Goal: Task Accomplishment & Management: Use online tool/utility

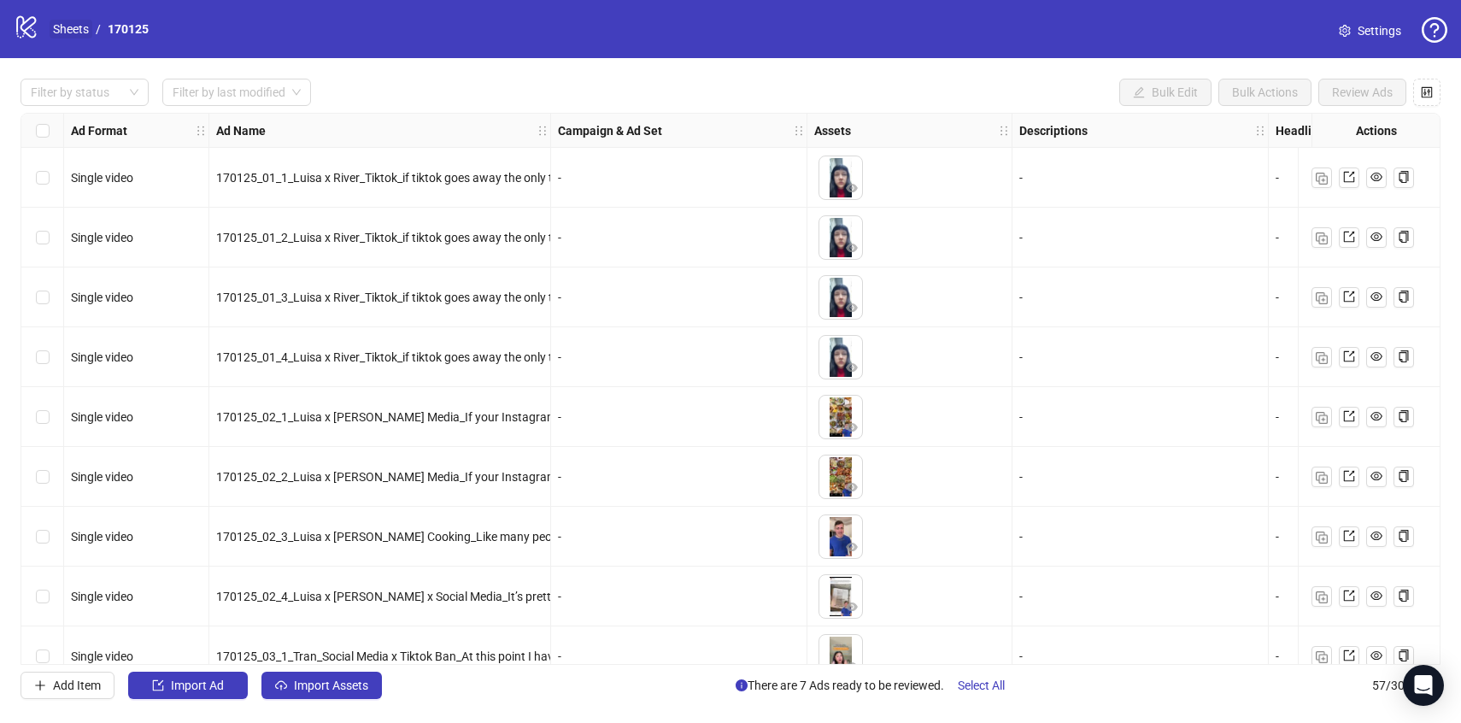
click at [50, 34] on link "Sheets" at bounding box center [71, 29] width 43 height 19
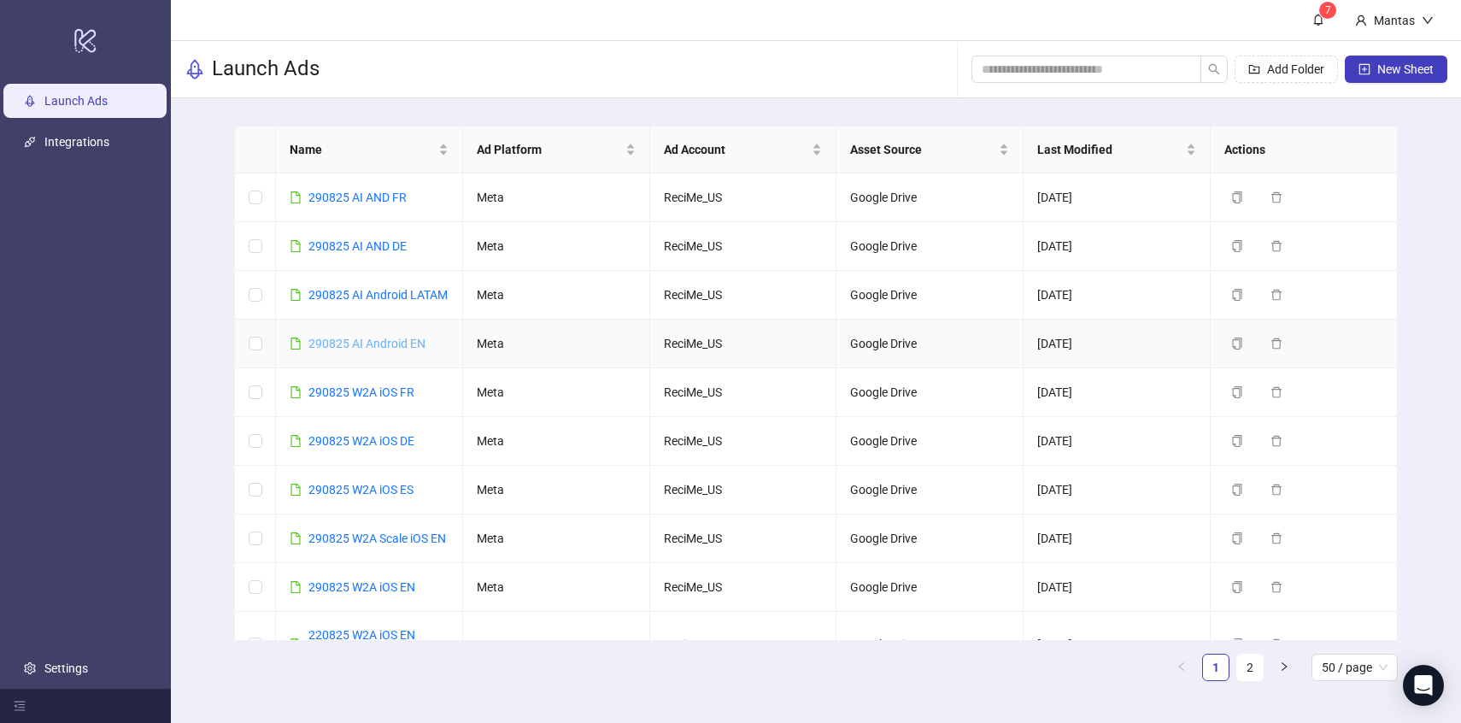
click at [400, 350] on link "290825 AI Android EN" at bounding box center [366, 344] width 117 height 14
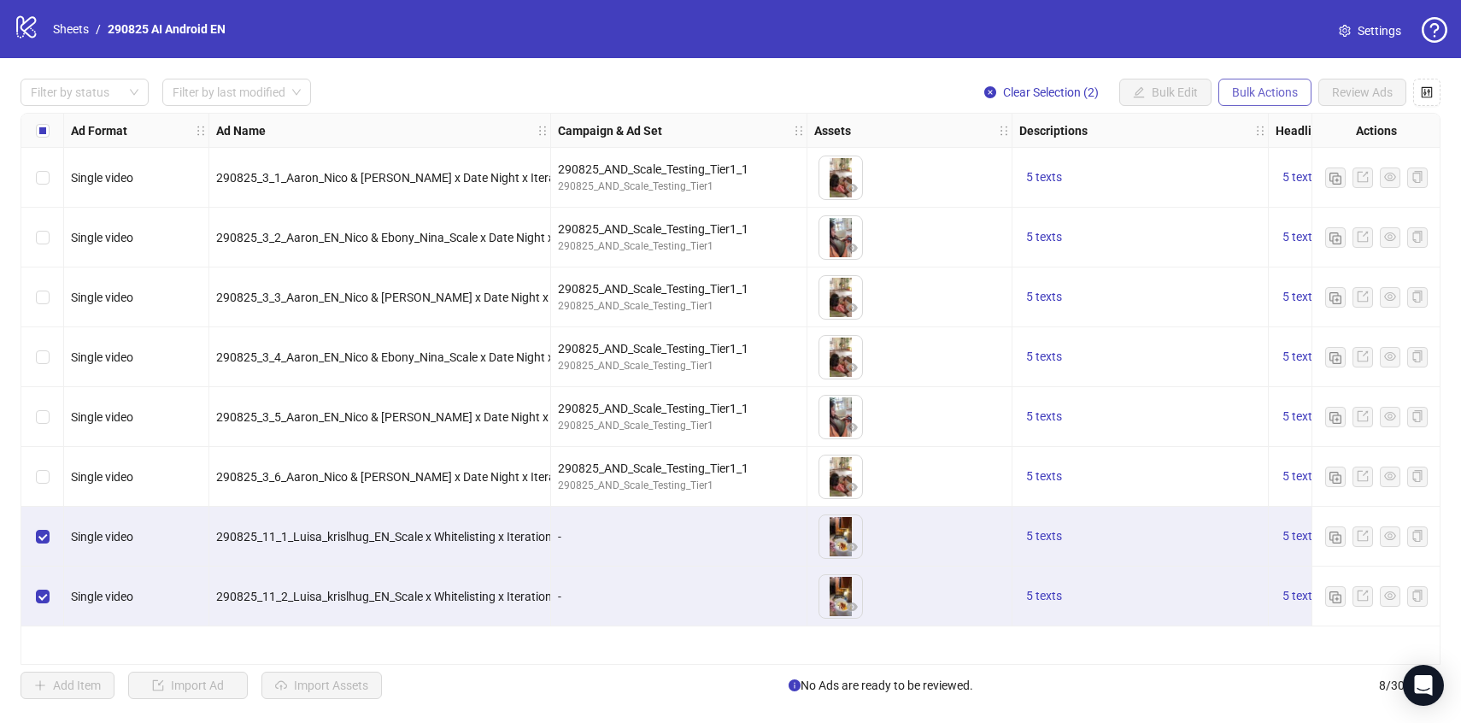
click at [1245, 85] on span "Bulk Actions" at bounding box center [1265, 92] width 66 height 14
click at [1268, 181] on span "Duplicate with assets" at bounding box center [1288, 182] width 117 height 19
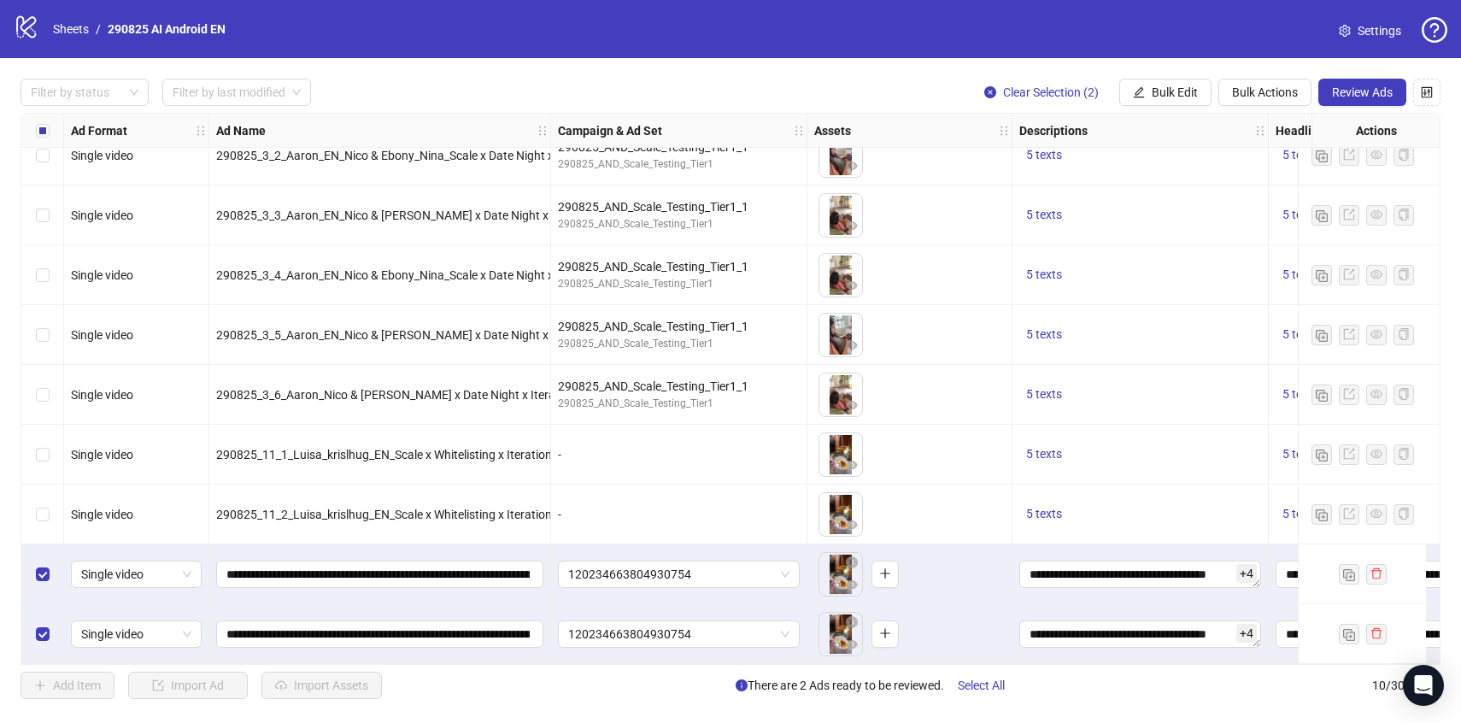
scroll to position [89, 0]
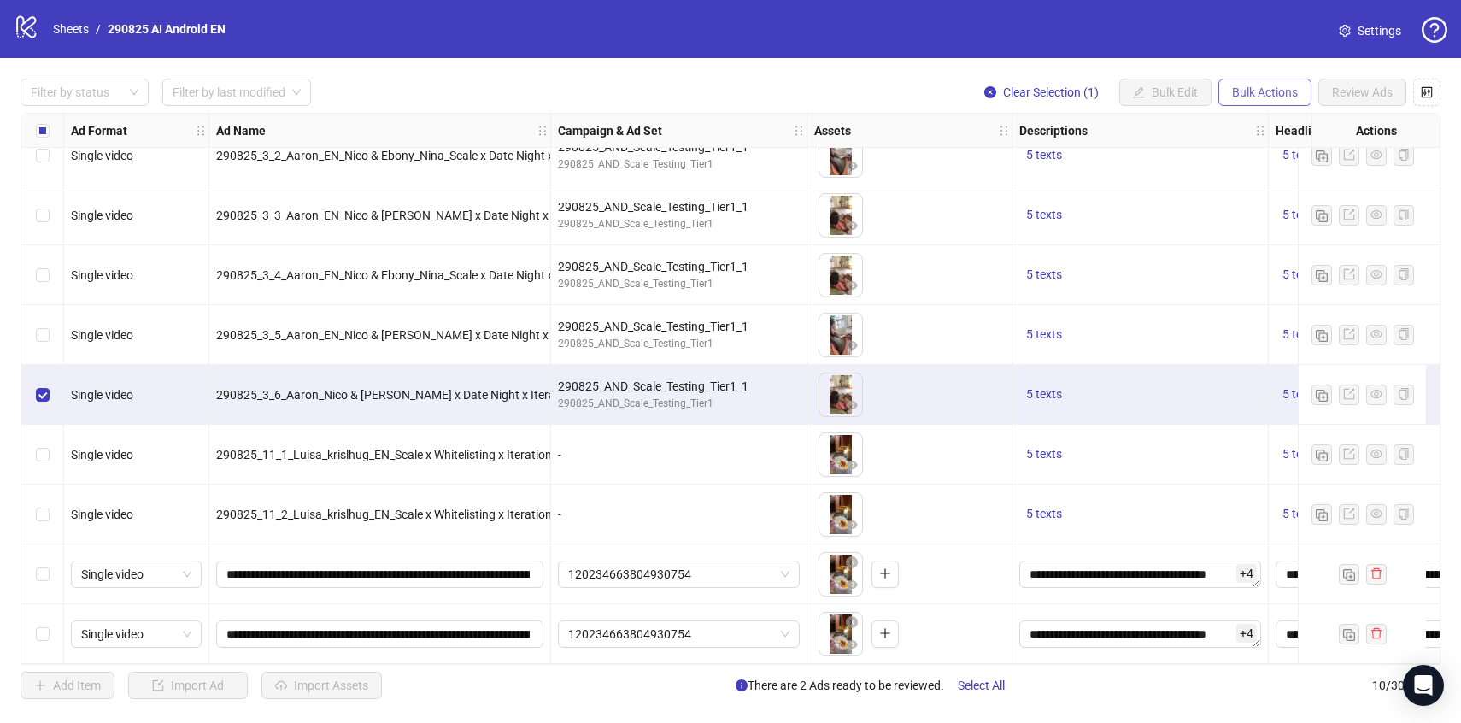
click at [1232, 88] on span "Bulk Actions" at bounding box center [1265, 92] width 66 height 14
click at [922, 372] on div "To pick up a draggable item, press the space bar. While dragging, use the arrow…" at bounding box center [909, 394] width 190 height 53
click at [732, 399] on div "290825_AND_Scale_Testing_Tier1" at bounding box center [679, 403] width 242 height 16
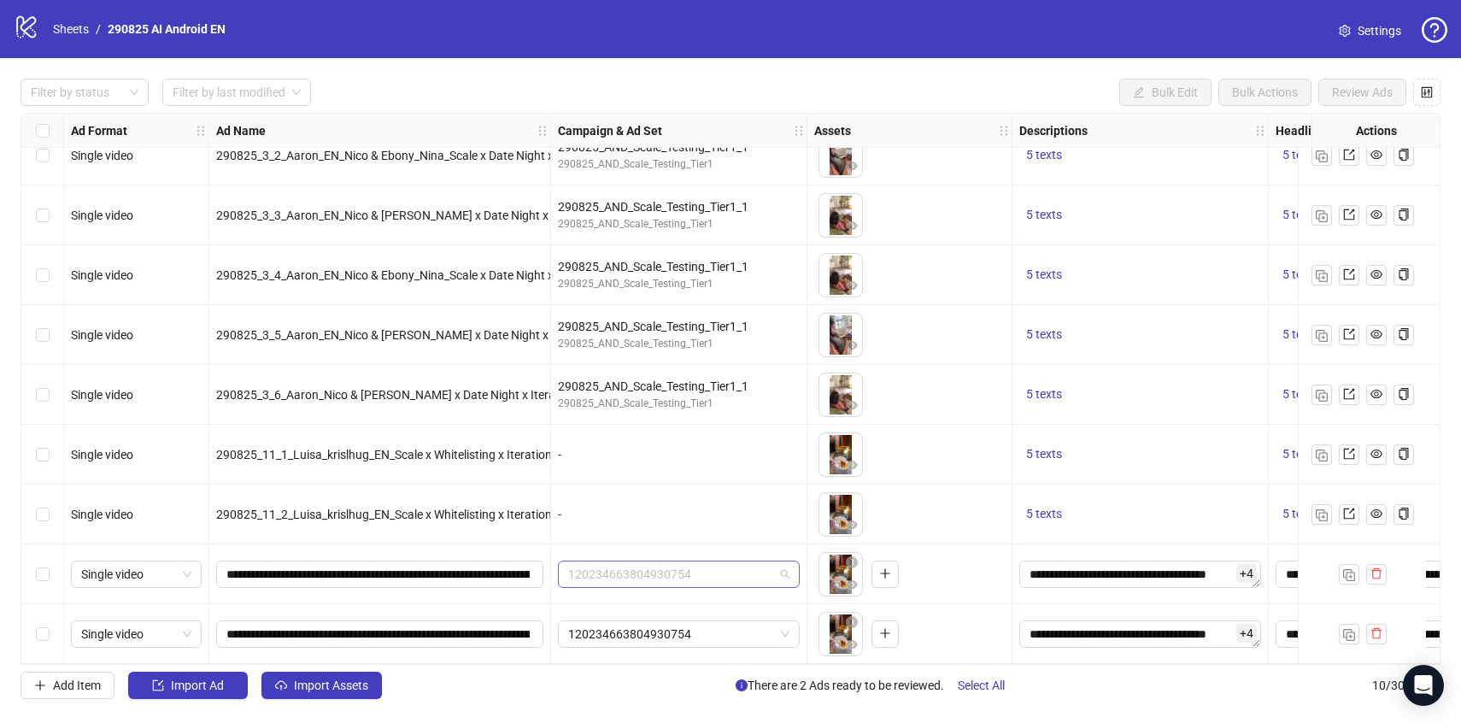
click at [717, 571] on span "120234663804930754" at bounding box center [678, 574] width 221 height 26
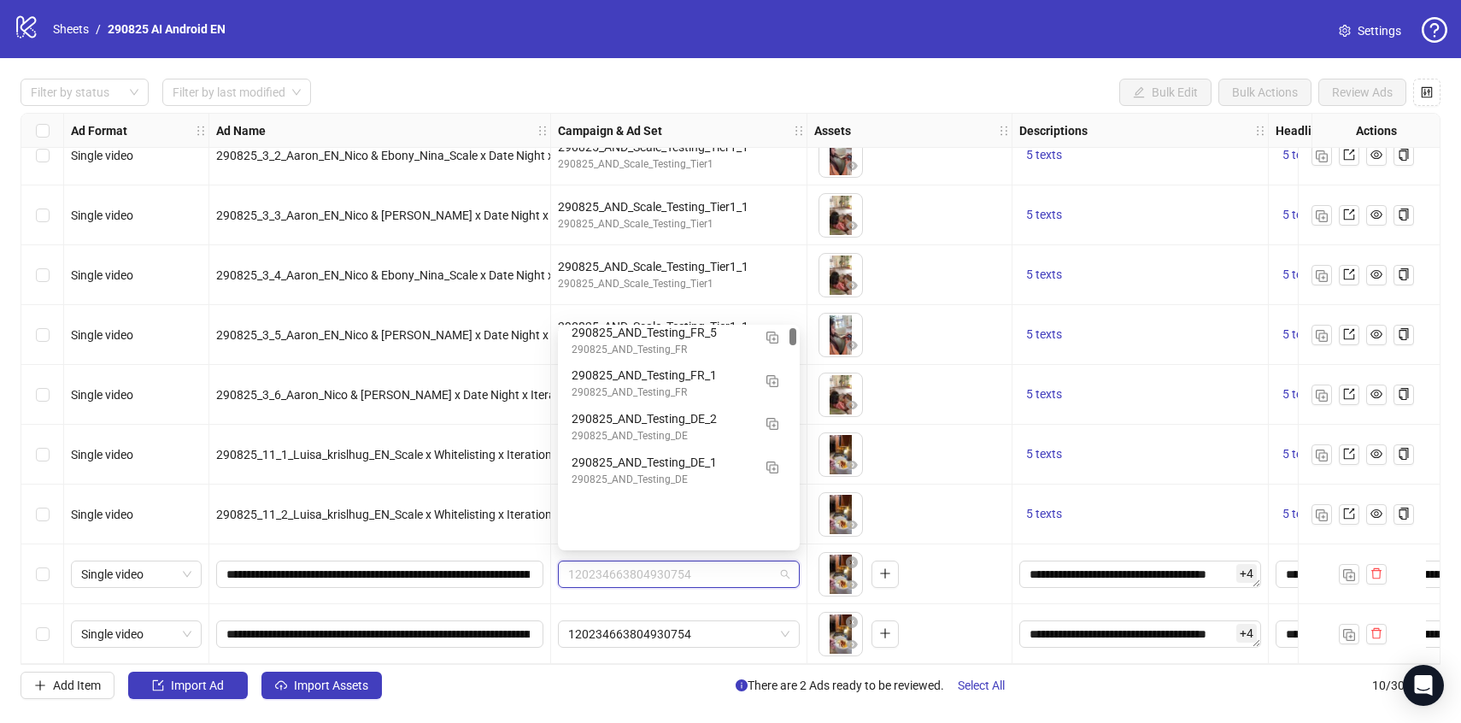
scroll to position [0, 0]
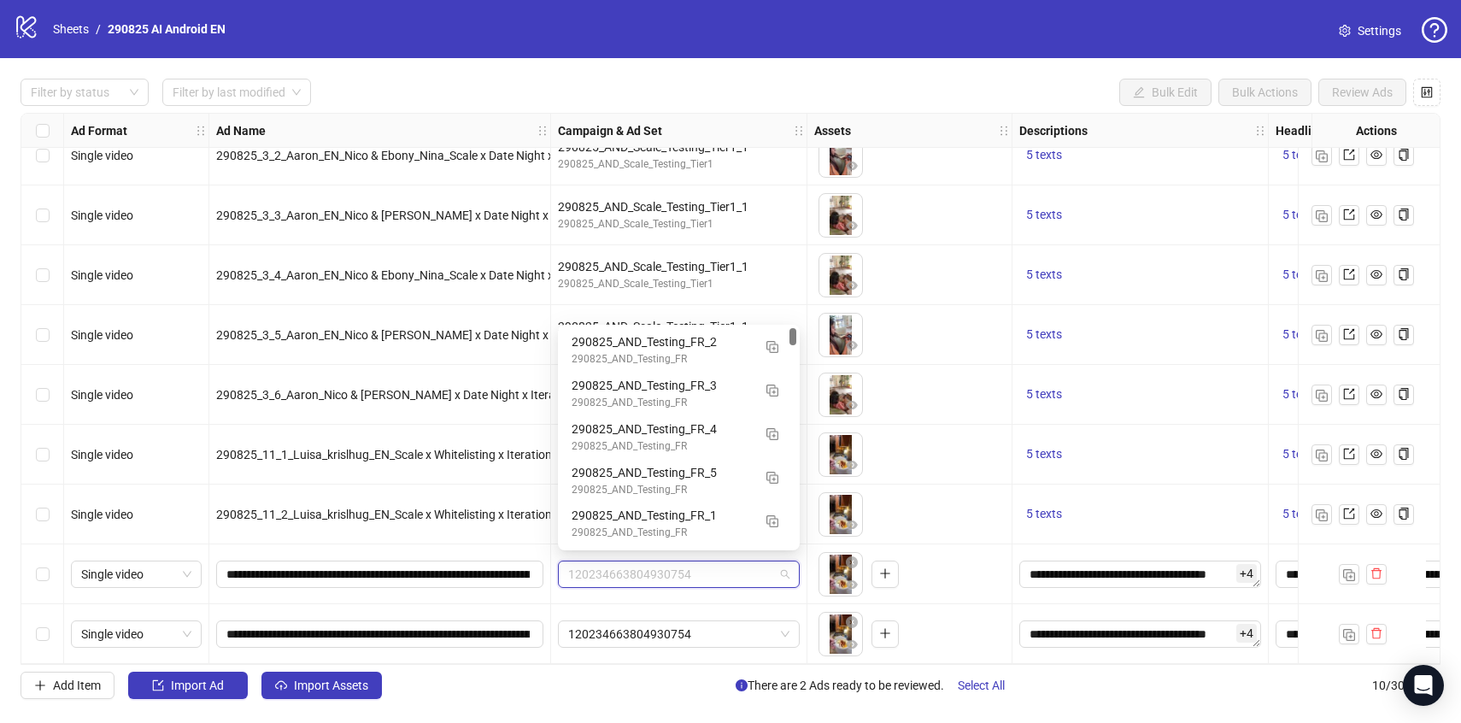
drag, startPoint x: 794, startPoint y: 356, endPoint x: 796, endPoint y: 328, distance: 28.2
click at [796, 328] on div "120234660586160754 120234660586140754 120234660585850754 290825_AND_Testing_FR_…" at bounding box center [679, 438] width 242 height 226
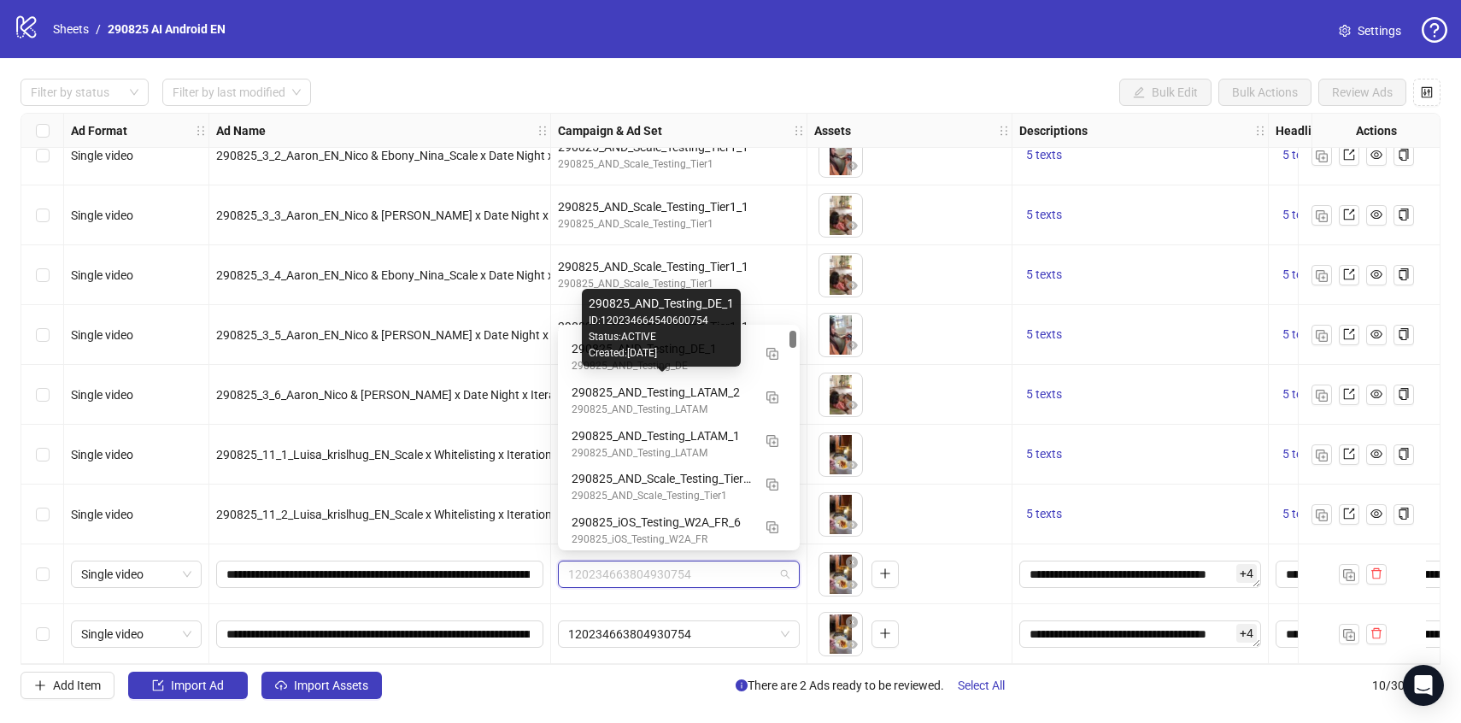
scroll to position [258, 0]
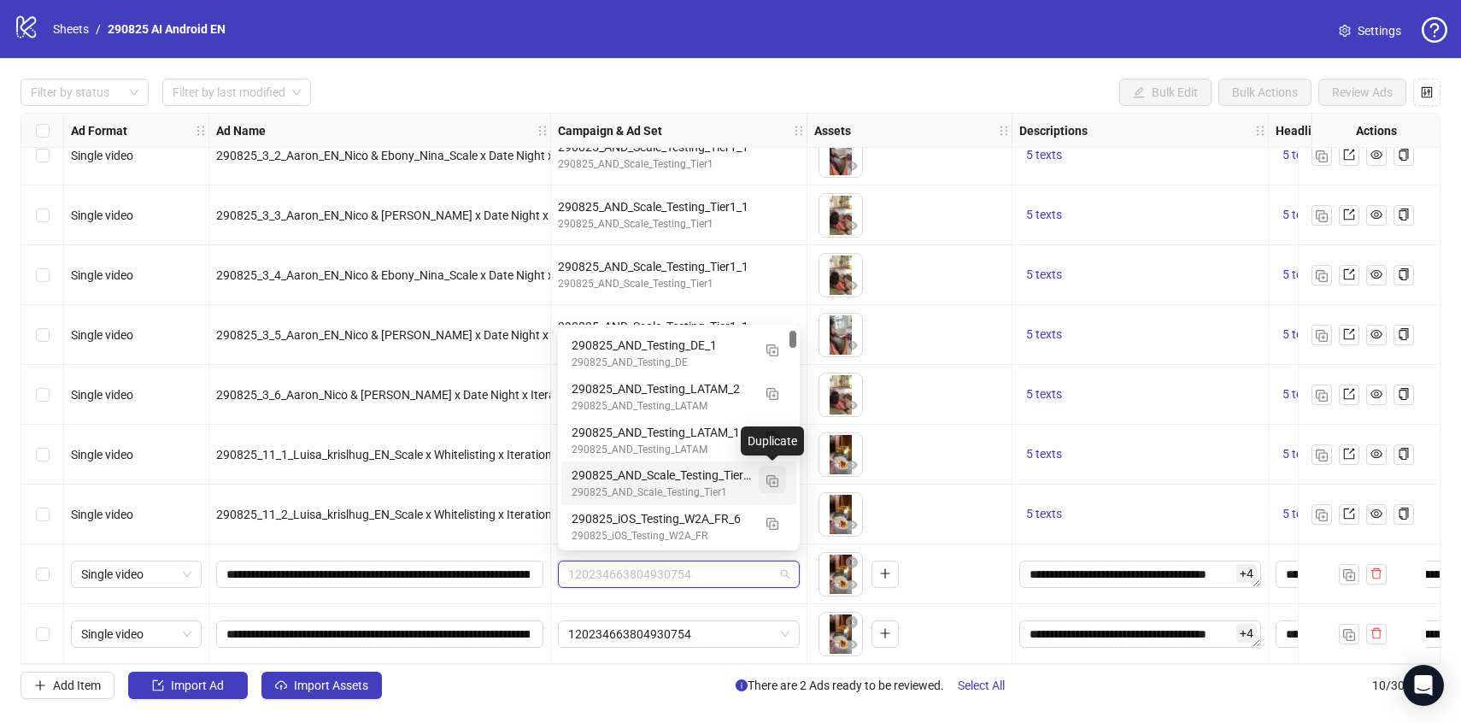
click at [774, 479] on img "button" at bounding box center [772, 481] width 12 height 12
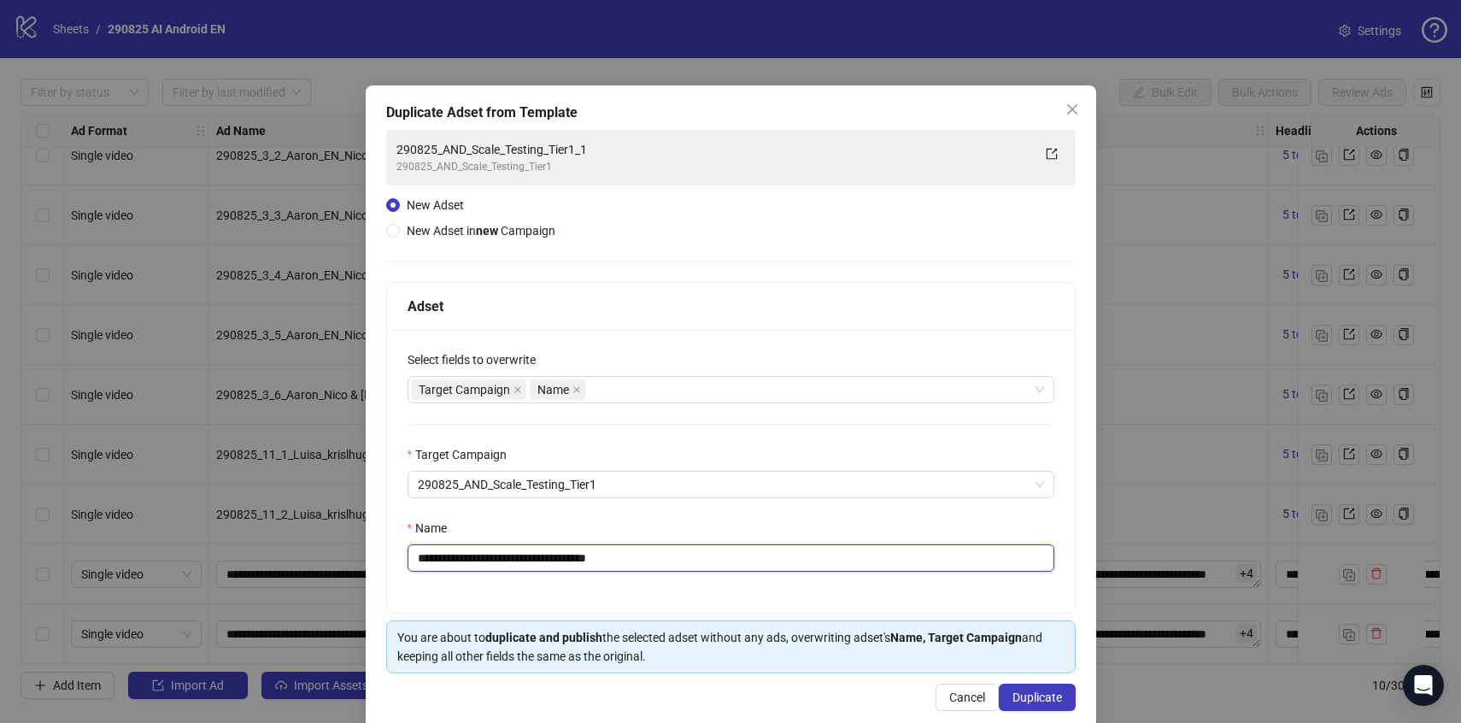
click at [663, 553] on input "**********" at bounding box center [730, 557] width 647 height 27
type input "**********"
click at [787, 511] on div "**********" at bounding box center [731, 471] width 688 height 283
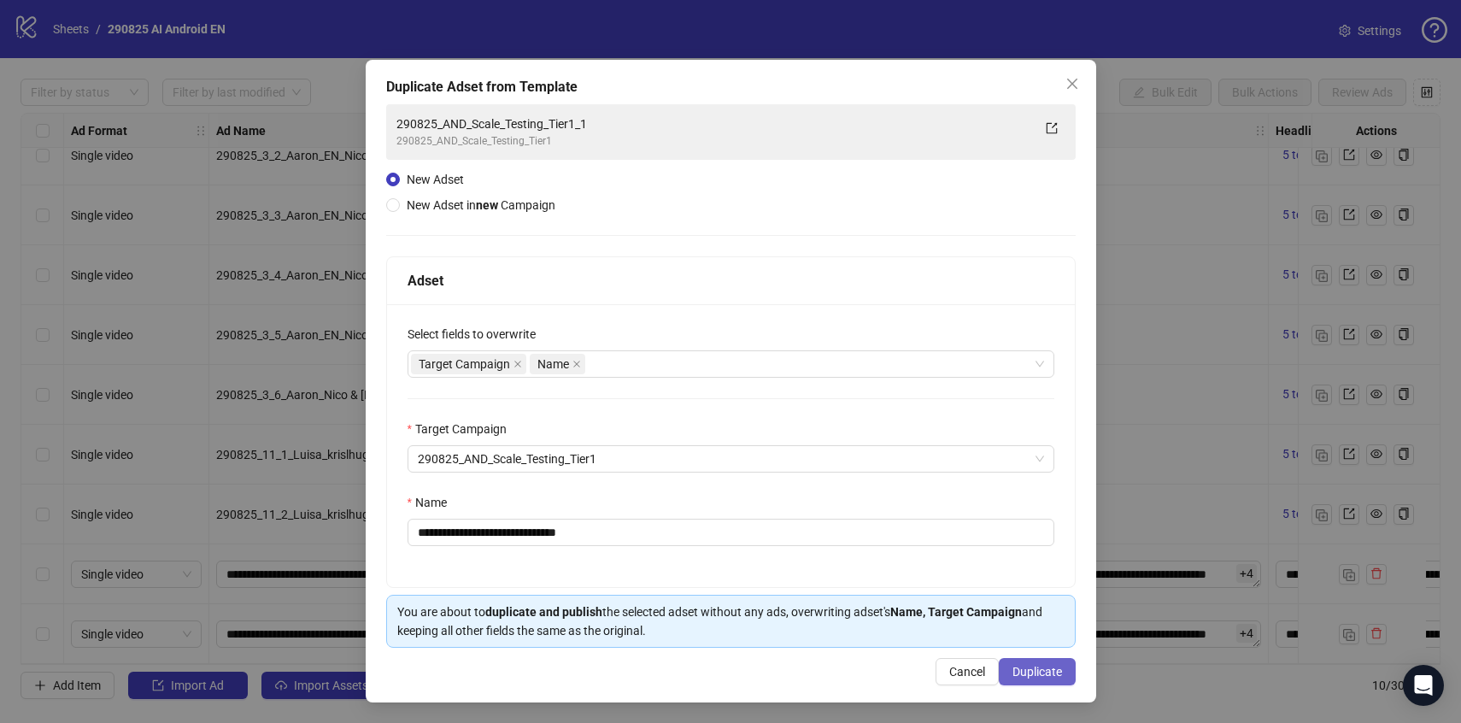
click at [1049, 665] on span "Duplicate" at bounding box center [1037, 672] width 50 height 14
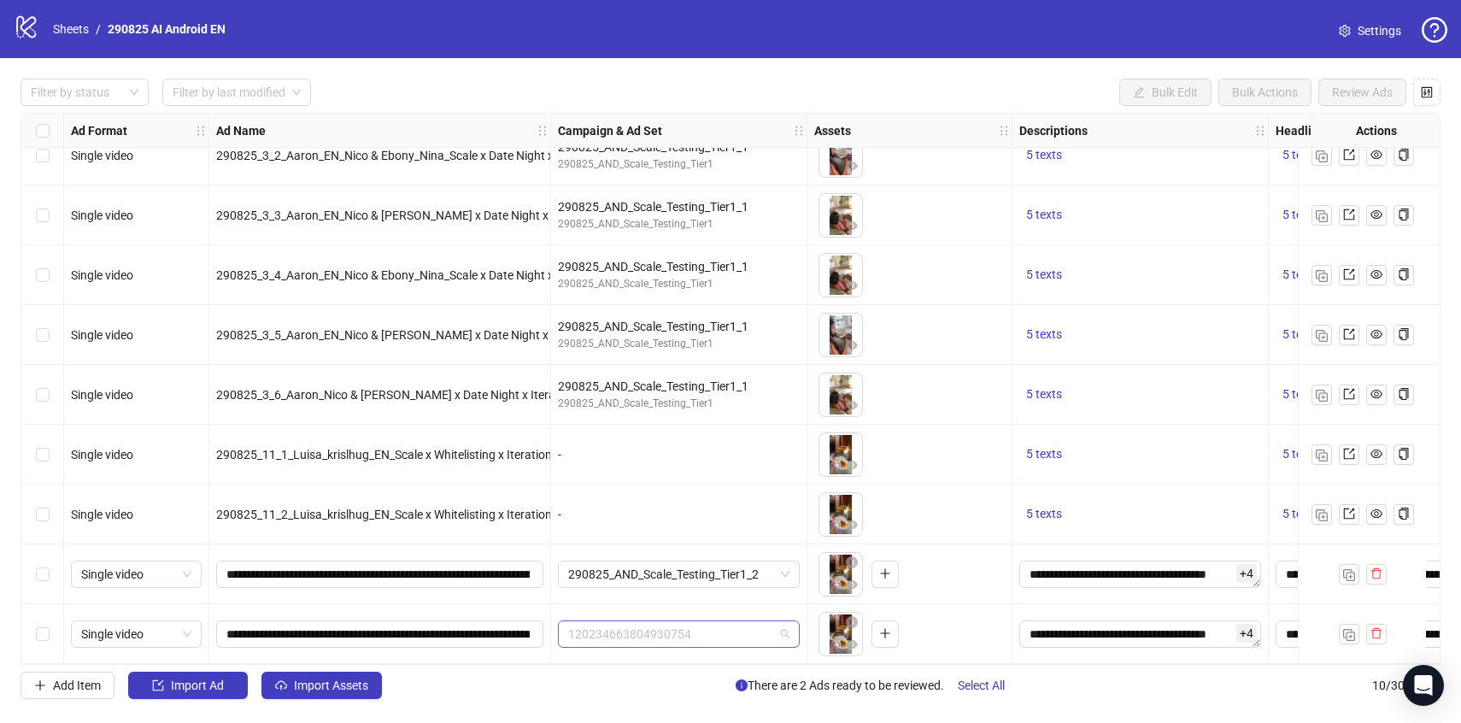
click at [733, 621] on span "120234663804930754" at bounding box center [678, 634] width 221 height 26
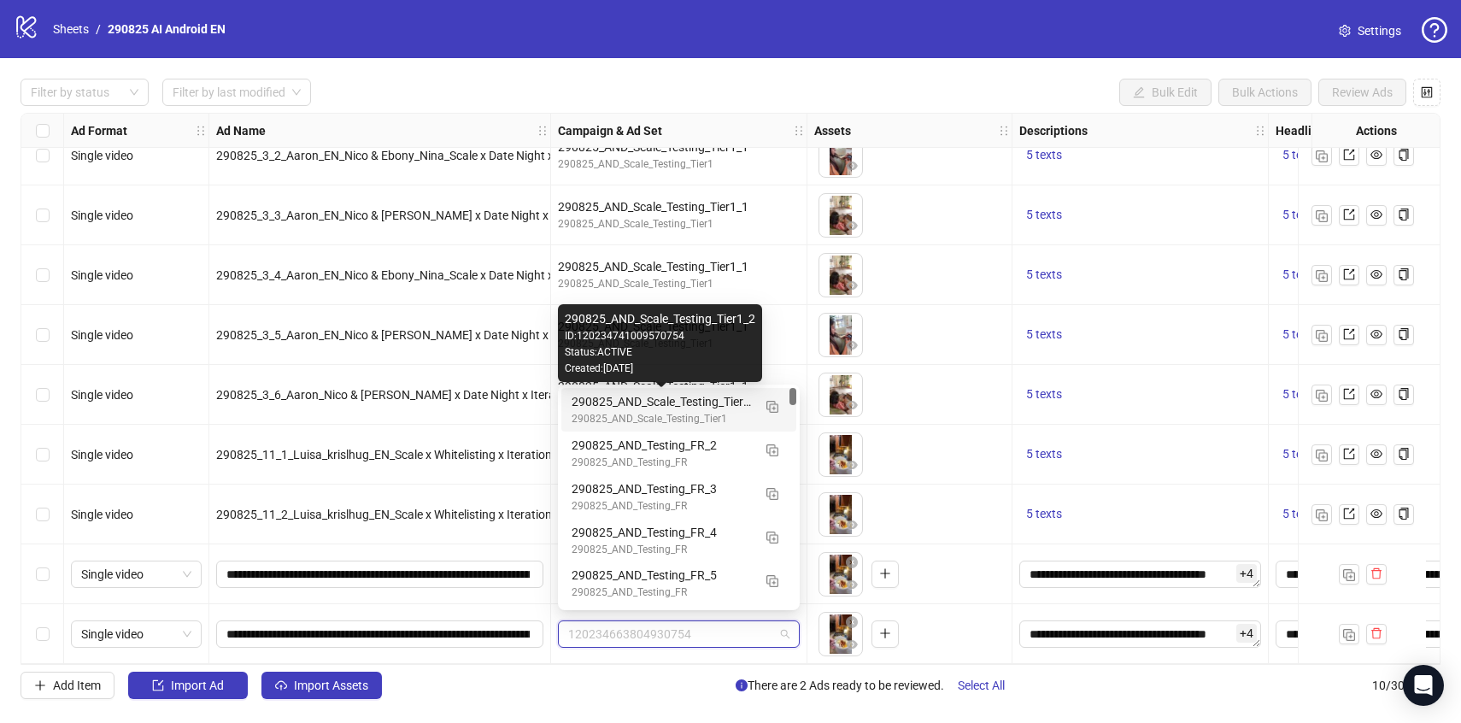
click at [685, 398] on div "290825_AND_Scale_Testing_Tier1_2" at bounding box center [661, 401] width 180 height 19
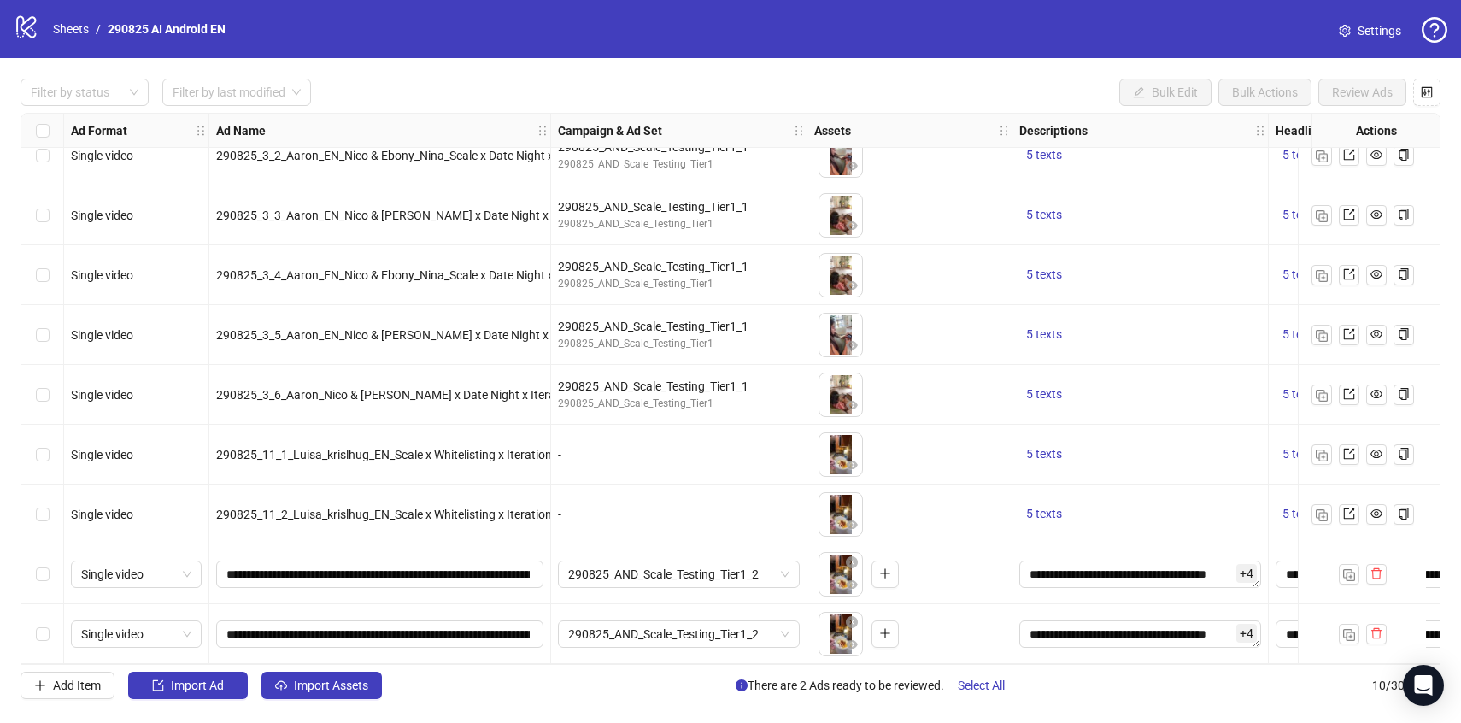
click at [32, 568] on div "Select row 9" at bounding box center [42, 574] width 43 height 60
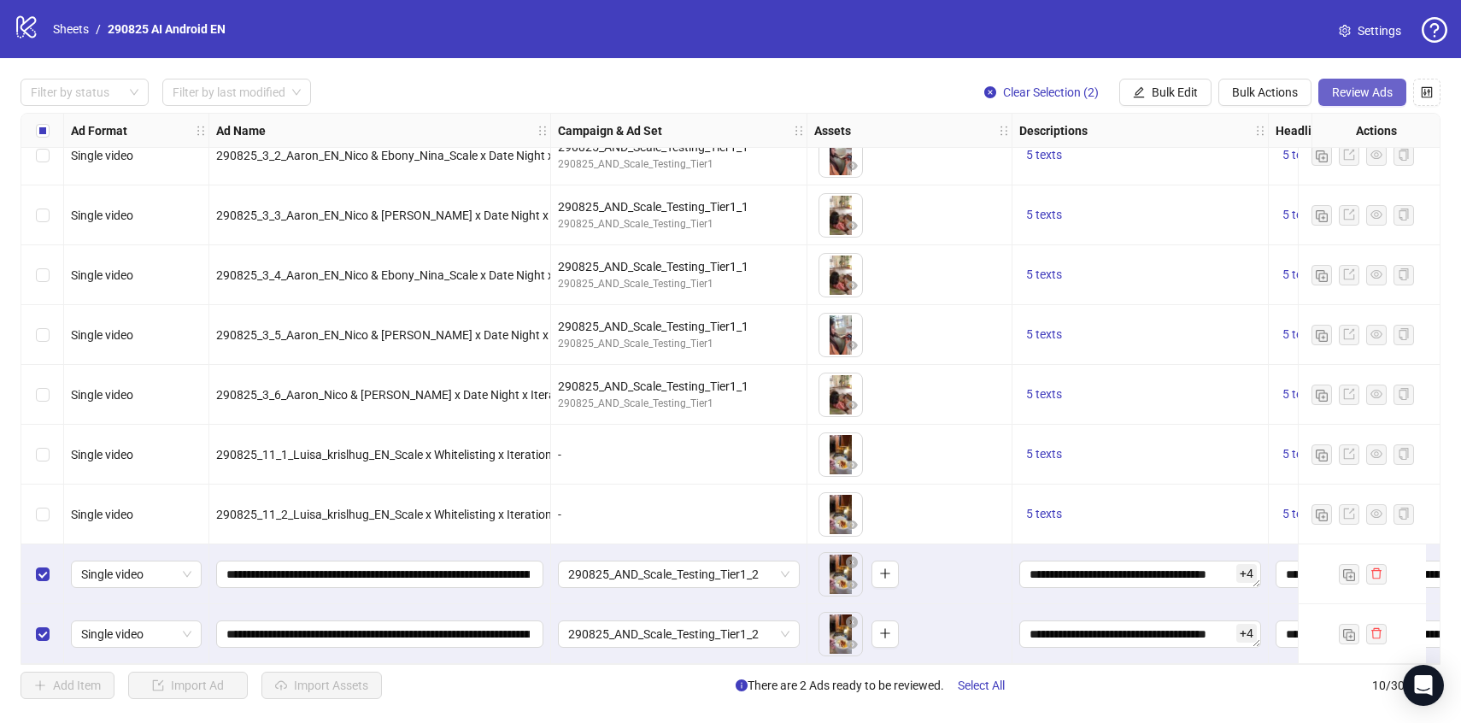
click at [1362, 83] on button "Review Ads" at bounding box center [1362, 92] width 88 height 27
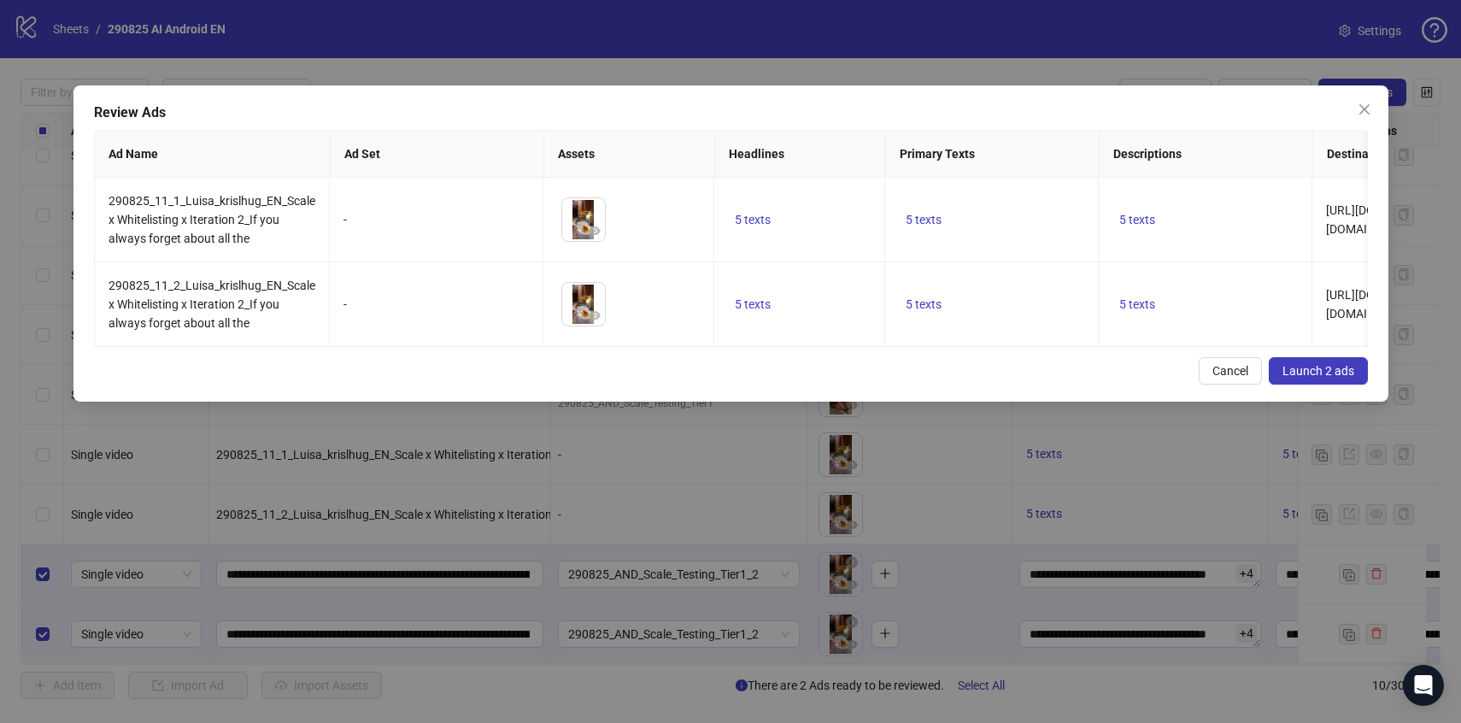
click at [1313, 368] on span "Launch 2 ads" at bounding box center [1318, 371] width 72 height 14
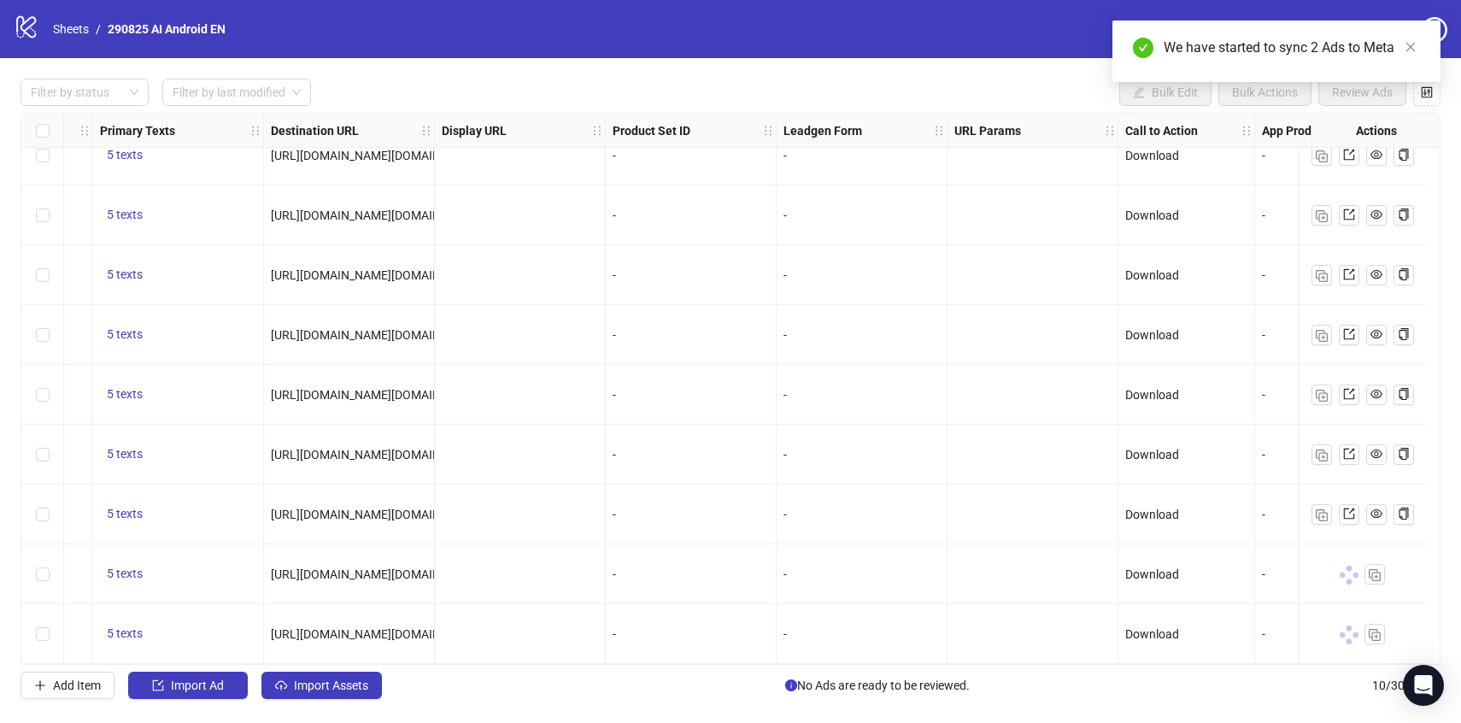
scroll to position [89, 1560]
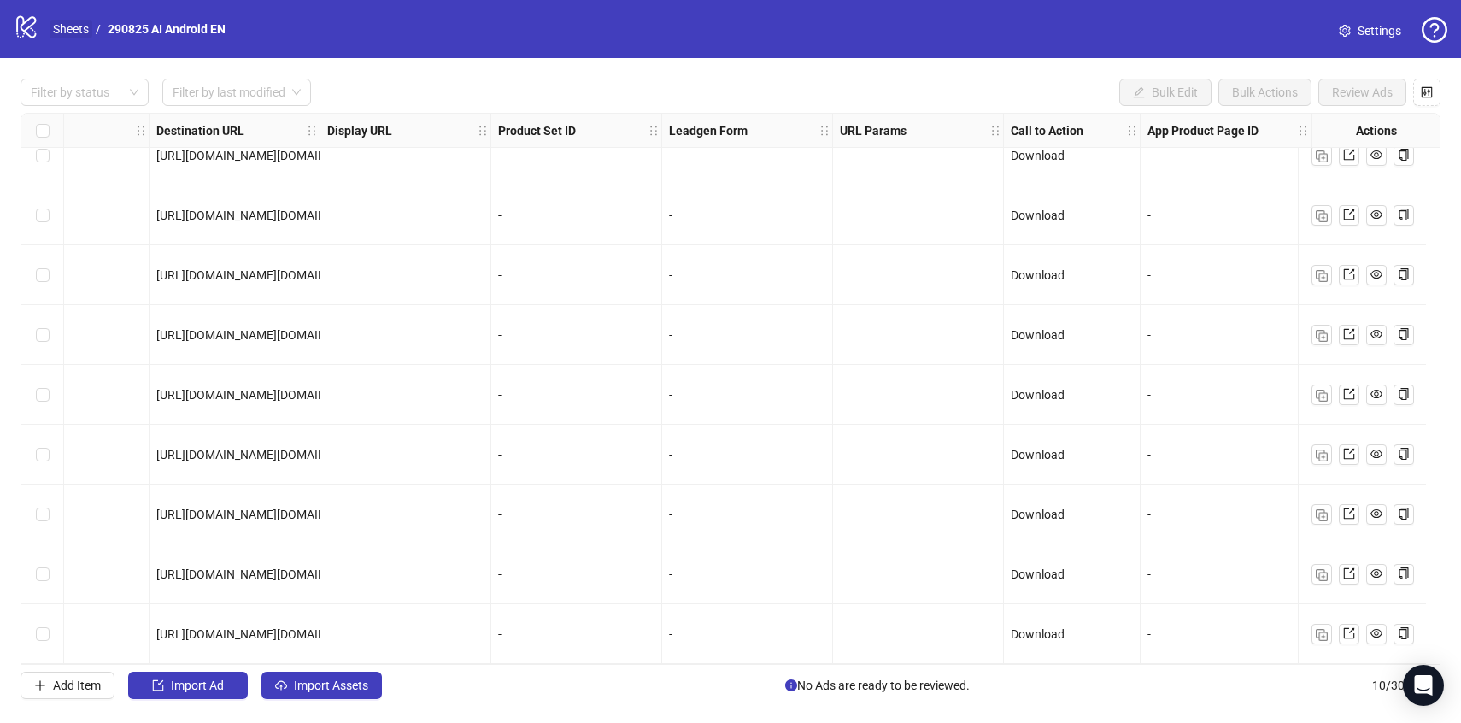
click at [63, 27] on link "Sheets" at bounding box center [71, 29] width 43 height 19
